Goal: Task Accomplishment & Management: Manage account settings

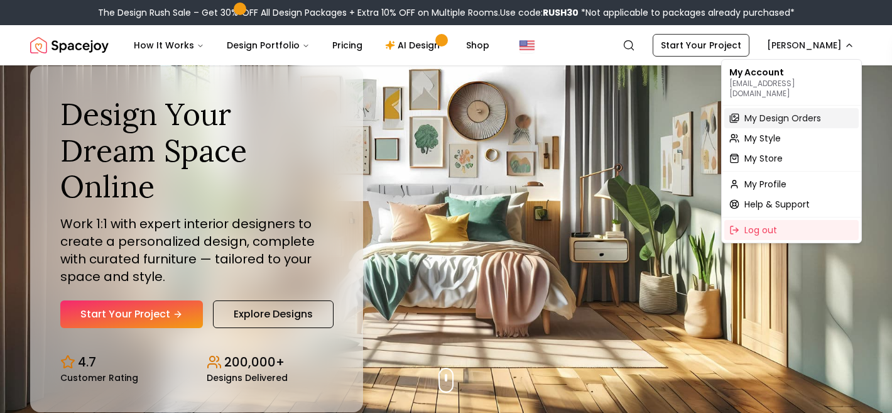
click at [792, 112] on span "My Design Orders" at bounding box center [782, 118] width 77 height 13
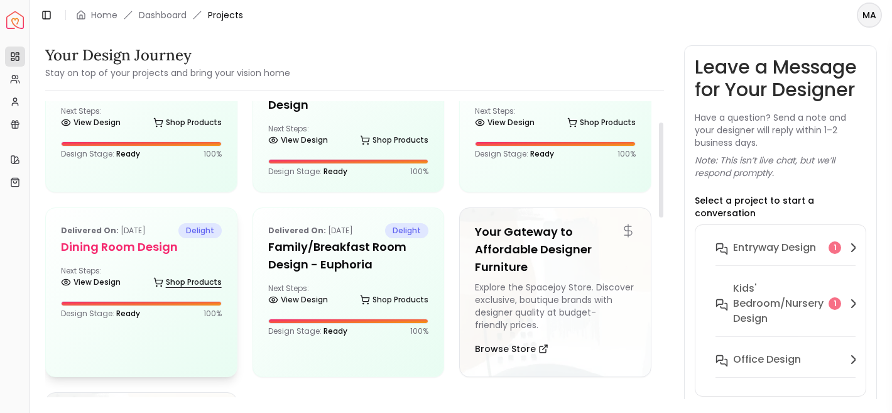
scroll to position [67, 0]
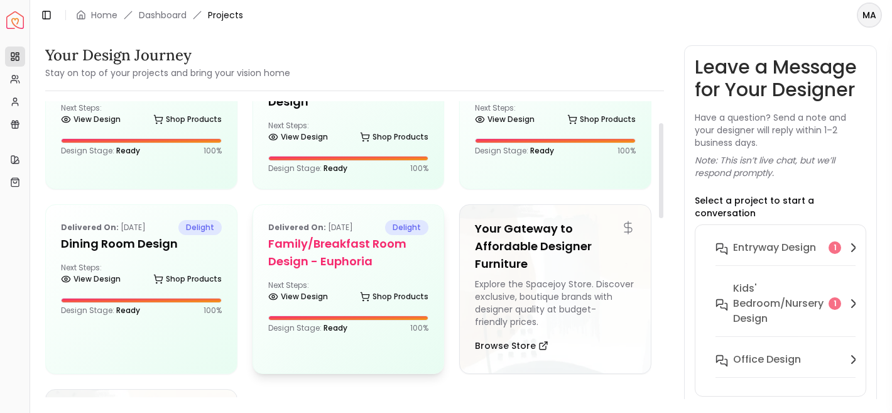
click at [312, 320] on div at bounding box center [348, 317] width 161 height 5
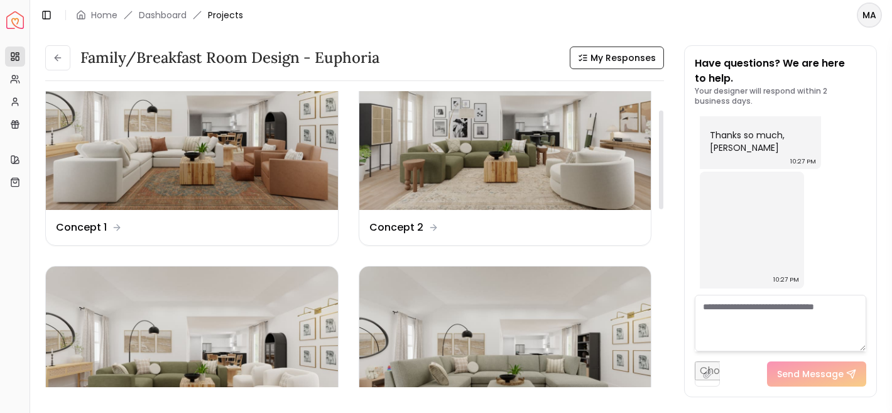
scroll to position [40, 0]
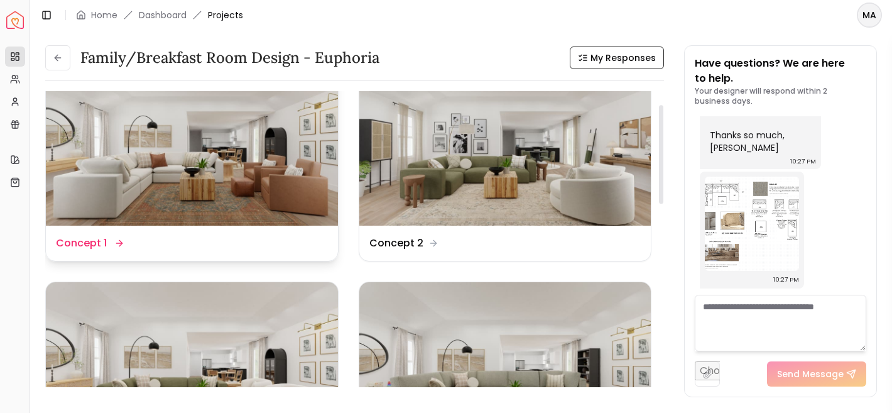
click at [261, 160] on img at bounding box center [192, 144] width 292 height 164
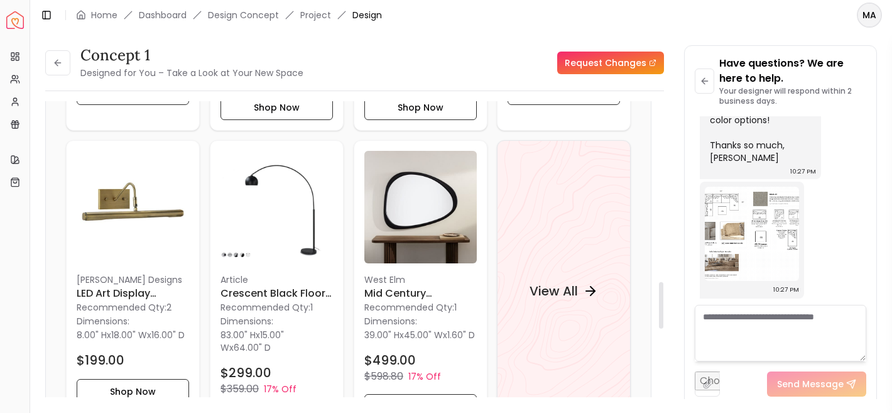
scroll to position [1144, 0]
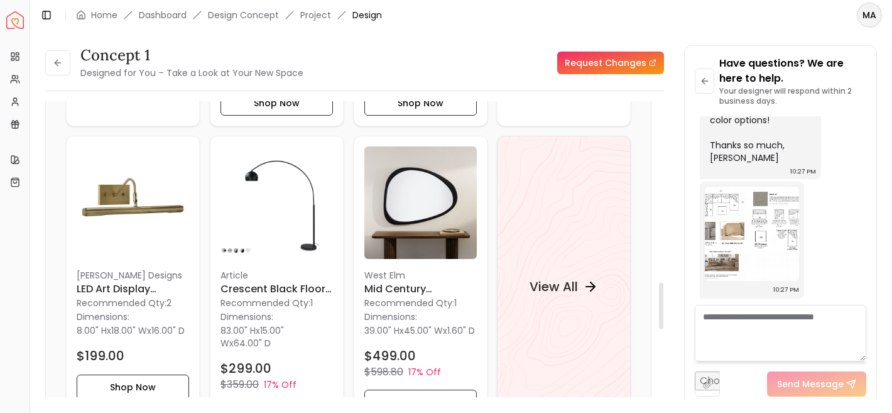
click at [536, 228] on div "View All" at bounding box center [564, 287] width 134 height 302
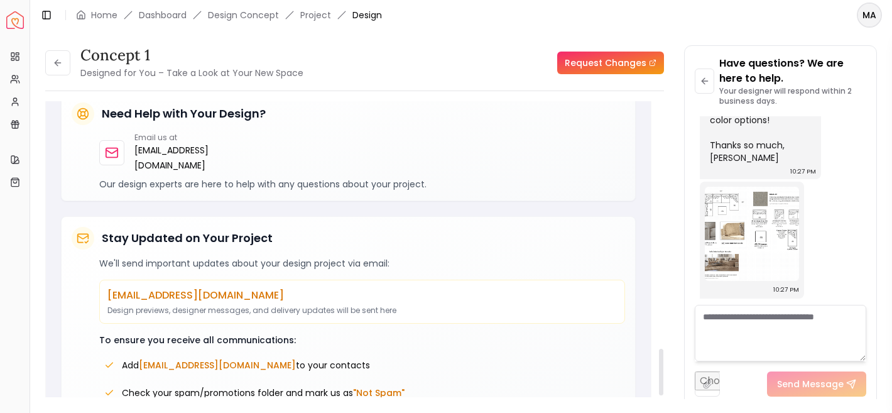
scroll to position [1562, 0]
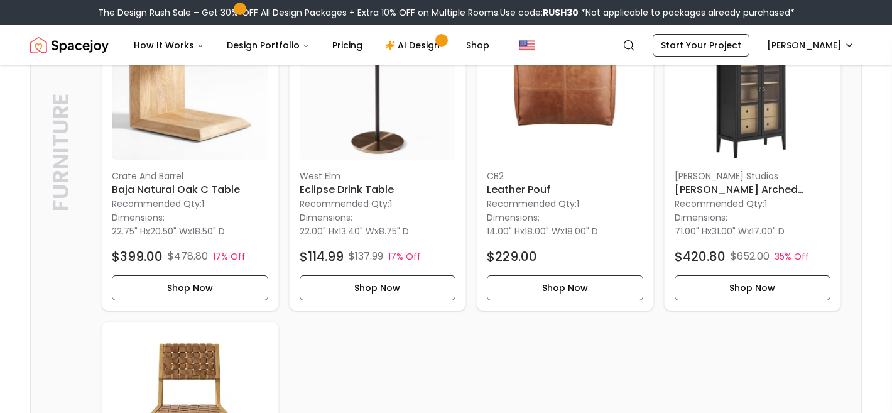
scroll to position [776, 0]
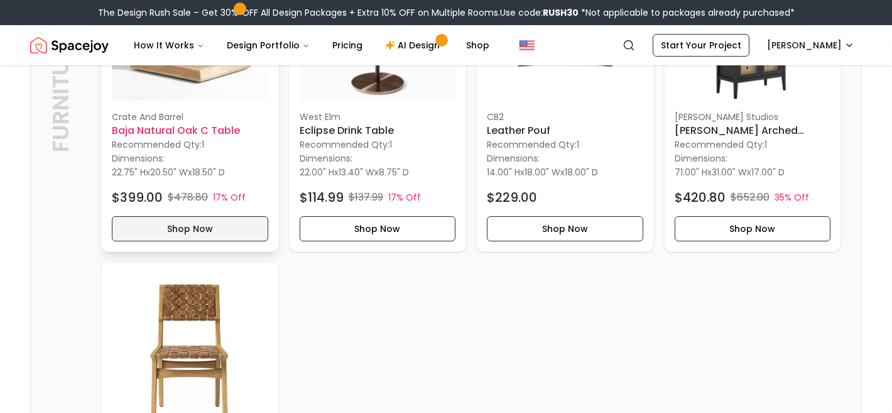
click at [163, 234] on button "Shop Now" at bounding box center [190, 228] width 156 height 25
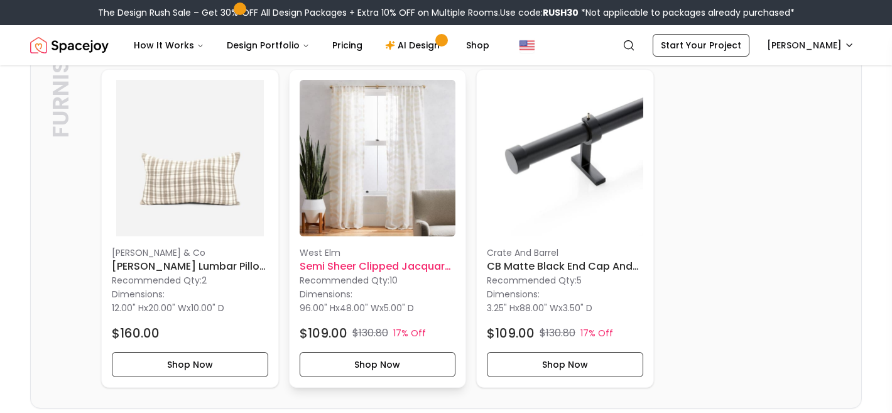
scroll to position [1669, 0]
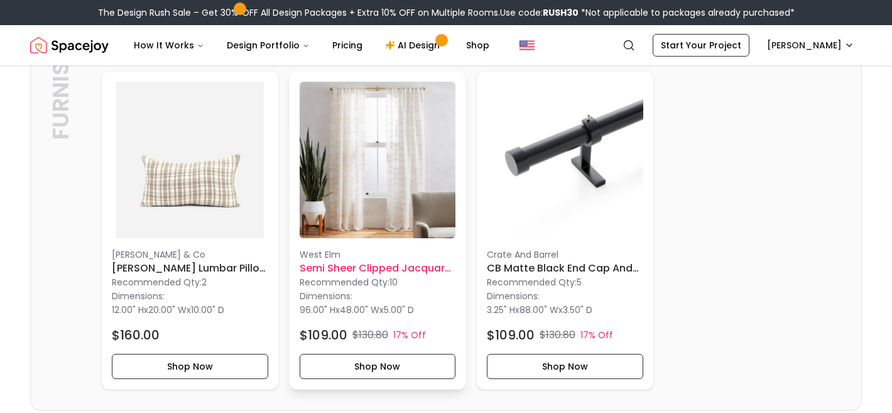
click at [382, 193] on img at bounding box center [378, 160] width 156 height 156
